Goal: Task Accomplishment & Management: Manage account settings

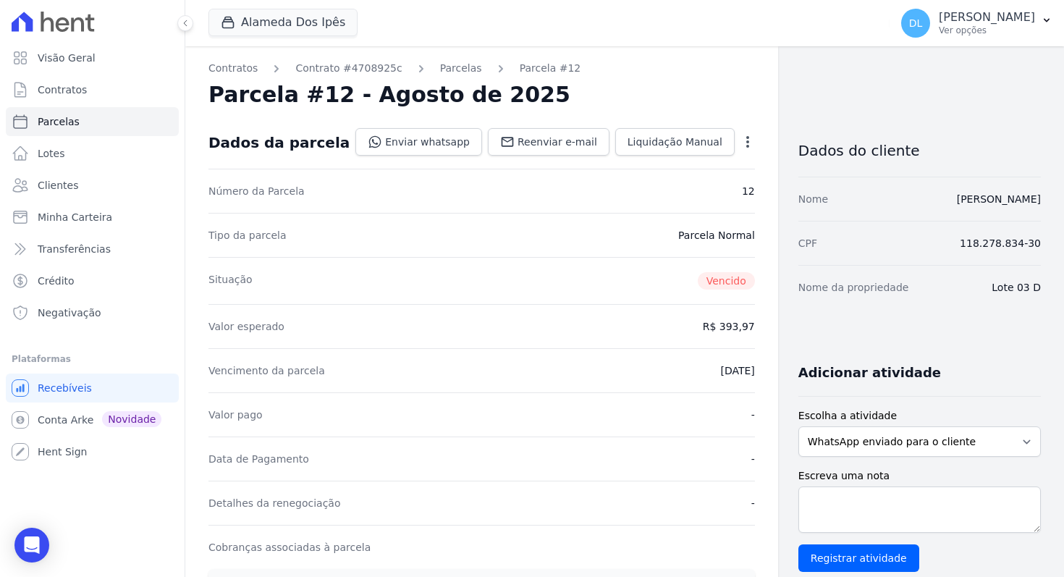
click at [906, 106] on div "Contratos Contrato #4708925c Parcelas Parcela #12 Parcela #12 - Agosto de 2025 …" at bounding box center [613, 570] width 856 height 1048
click at [654, 145] on span "Liquidação Manual" at bounding box center [675, 142] width 95 height 14
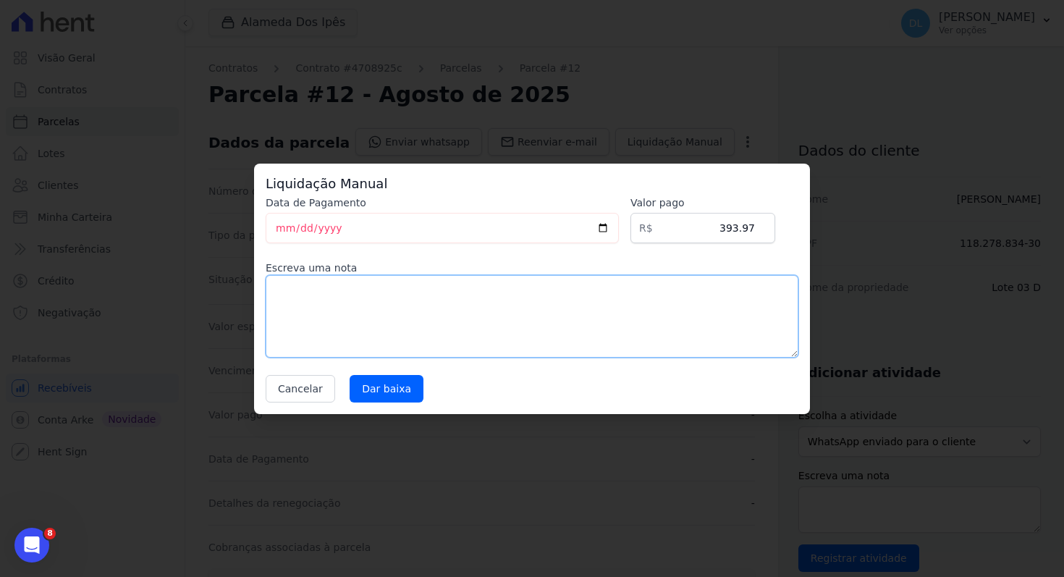
click at [509, 329] on textarea at bounding box center [532, 316] width 533 height 83
type textarea "Pago via pix na conta Itau"
click at [395, 394] on input "Dar baixa" at bounding box center [387, 389] width 74 height 28
